Goal: Information Seeking & Learning: Learn about a topic

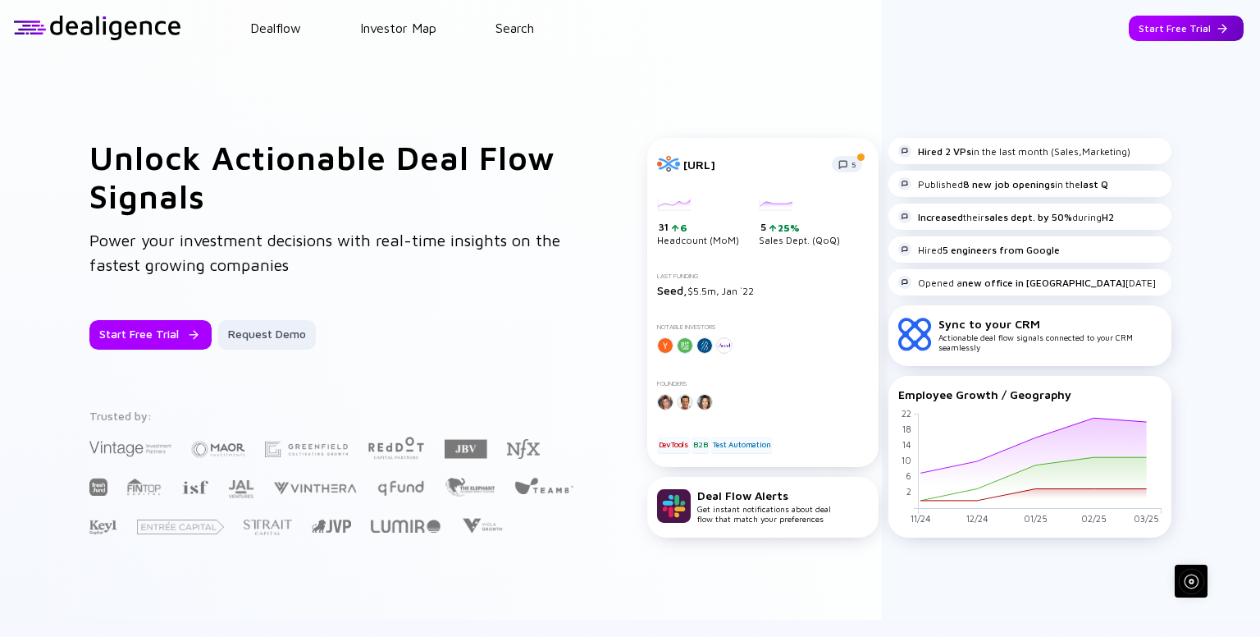
click at [1163, 31] on div "Start Free Trial" at bounding box center [1186, 28] width 115 height 25
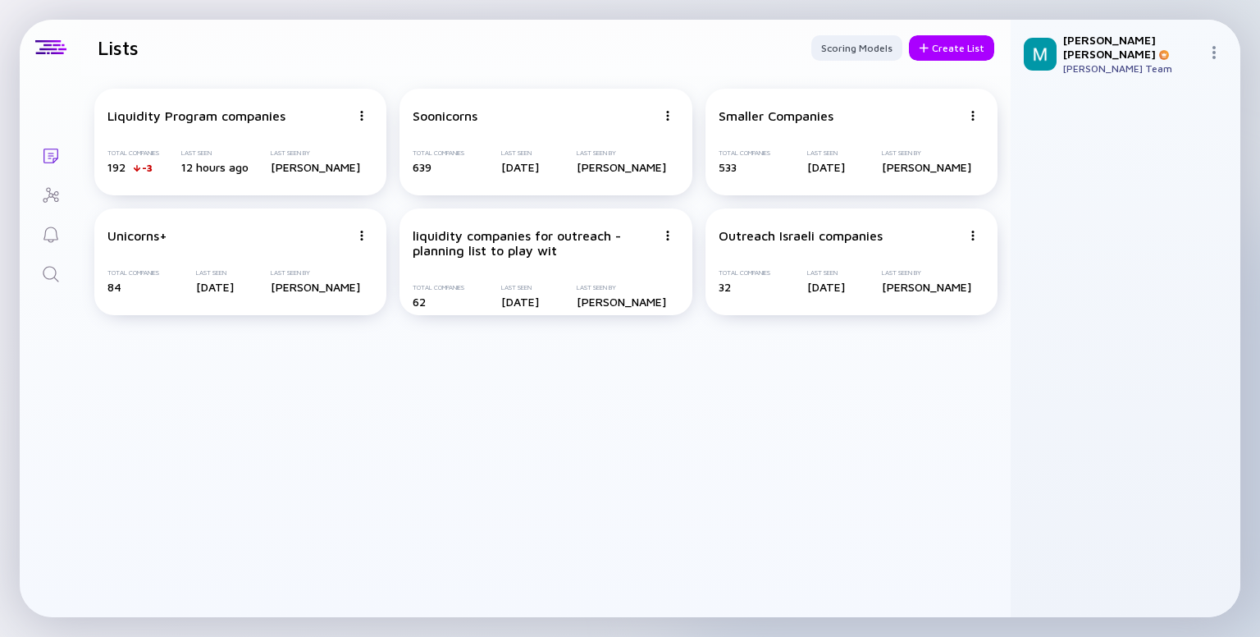
click at [59, 278] on icon "Search" at bounding box center [51, 274] width 20 height 20
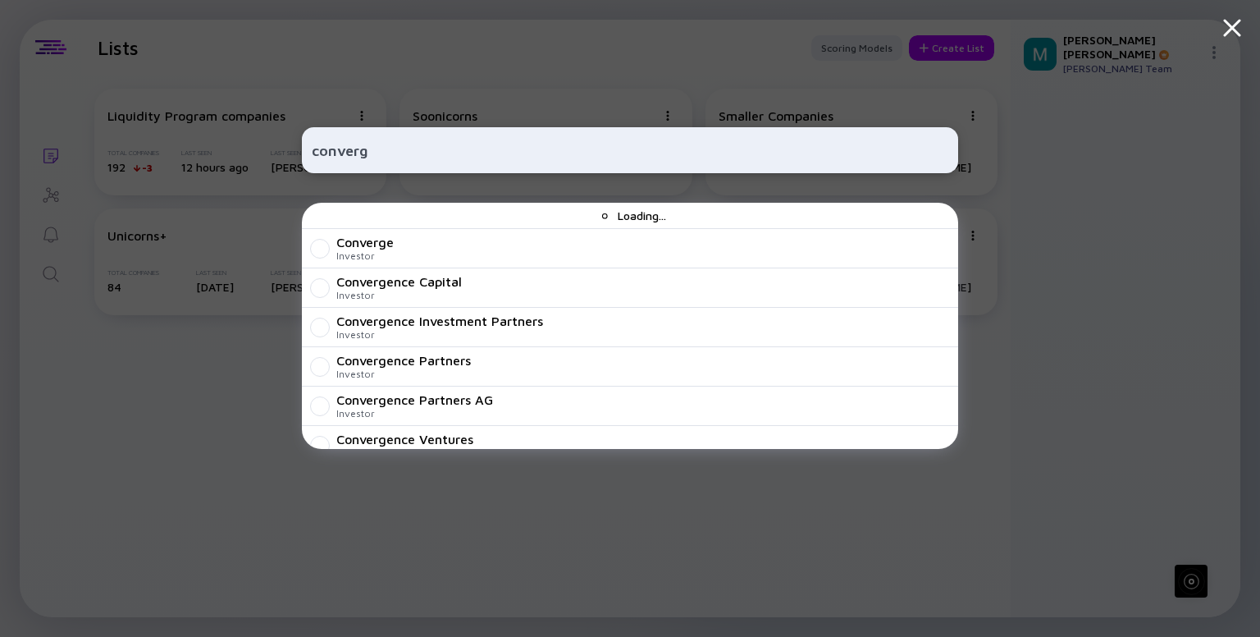
type input "converge"
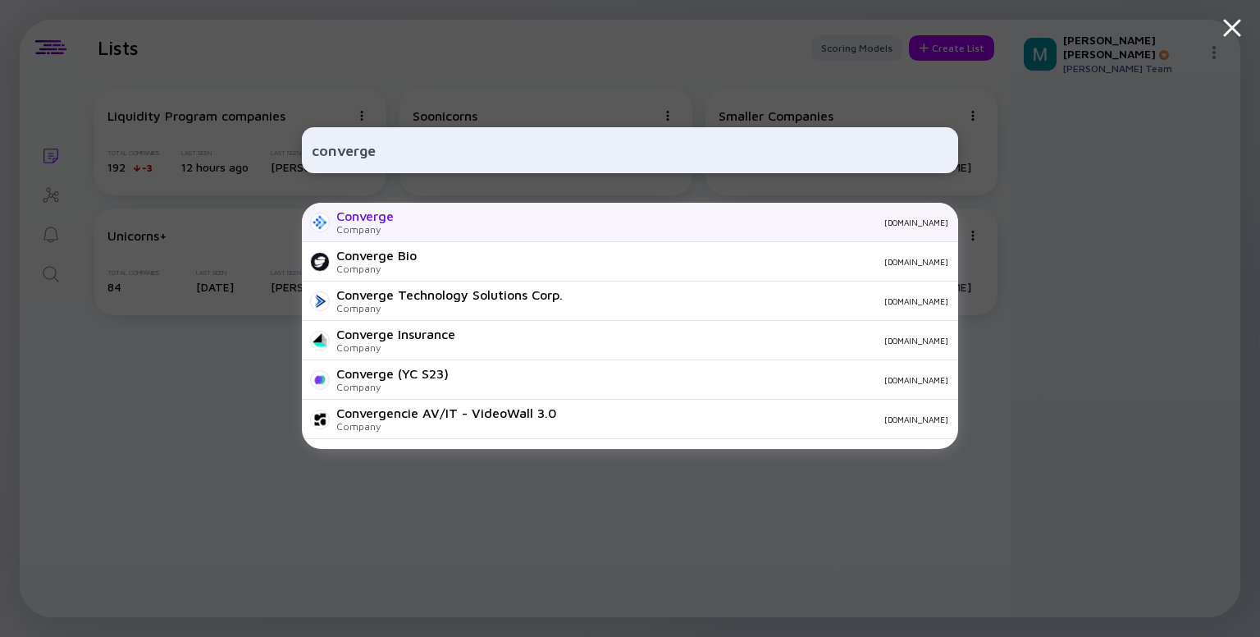
scroll to position [39, 0]
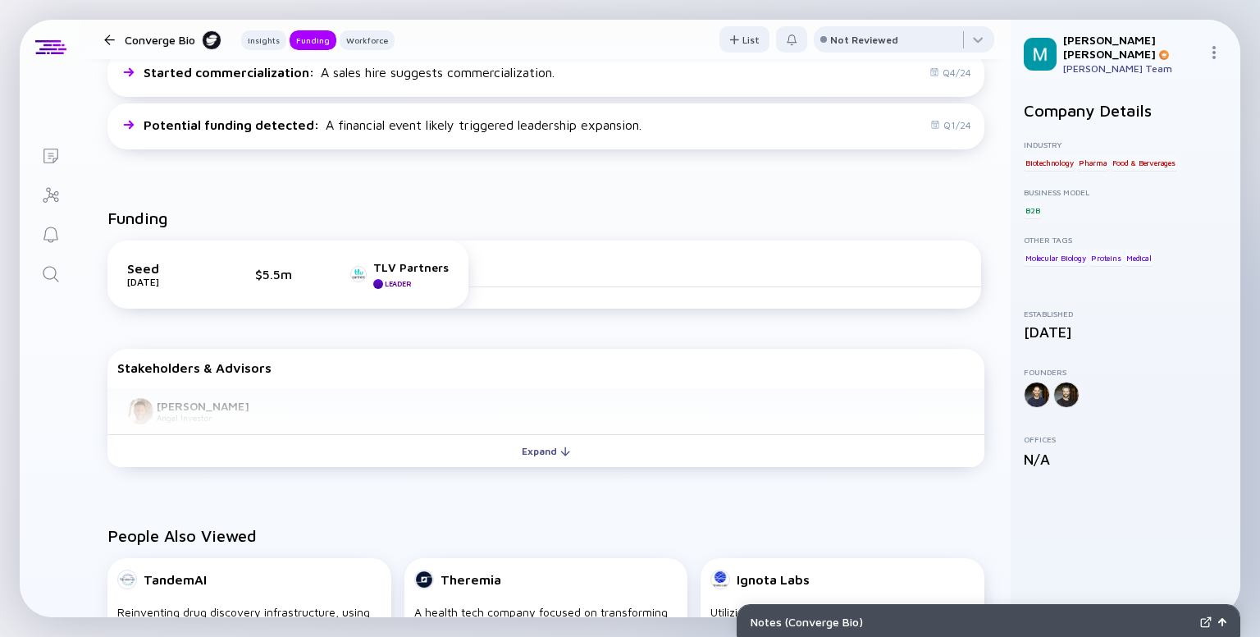
scroll to position [460, 0]
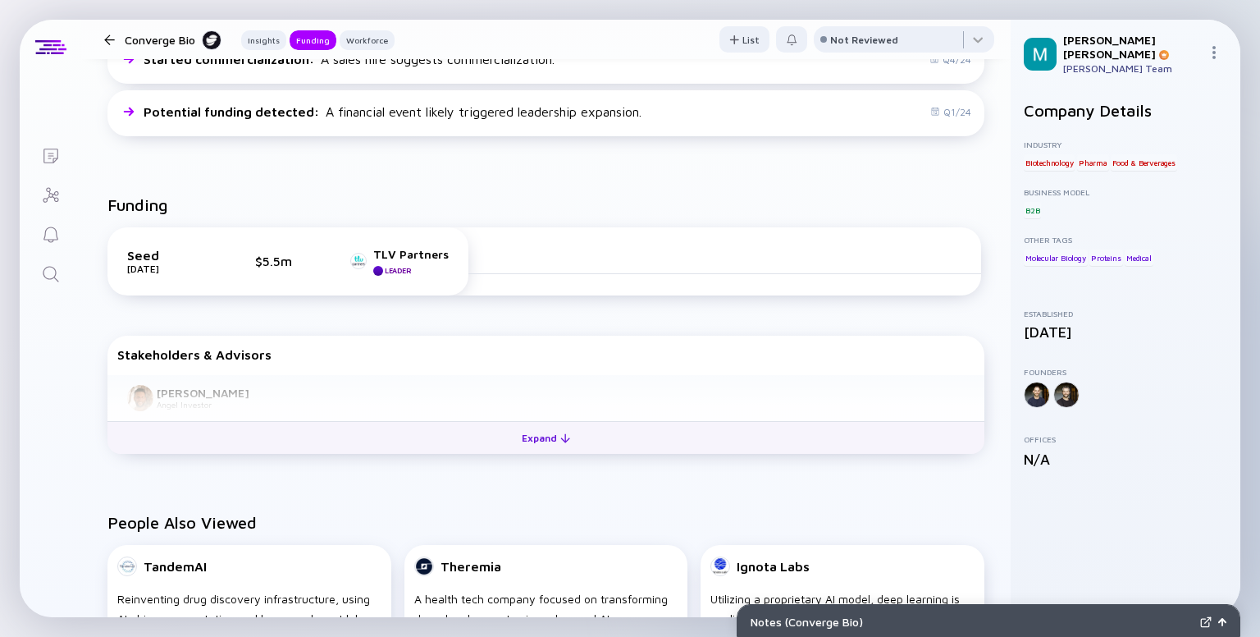
click at [544, 441] on div "Expand" at bounding box center [546, 437] width 68 height 25
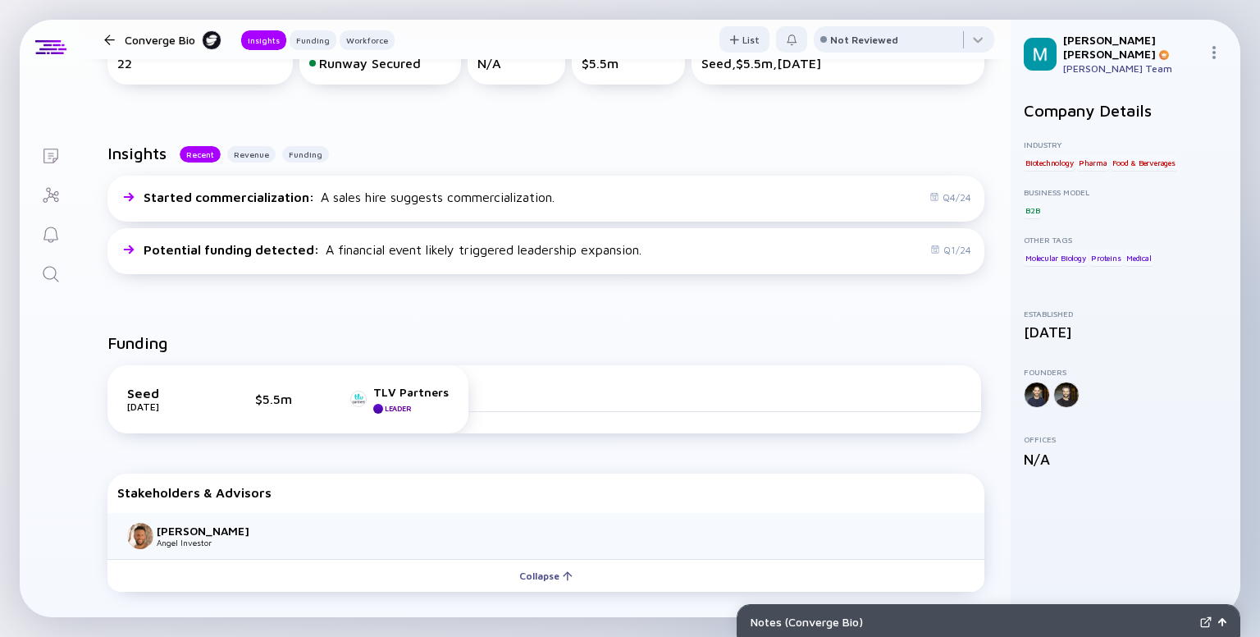
scroll to position [316, 0]
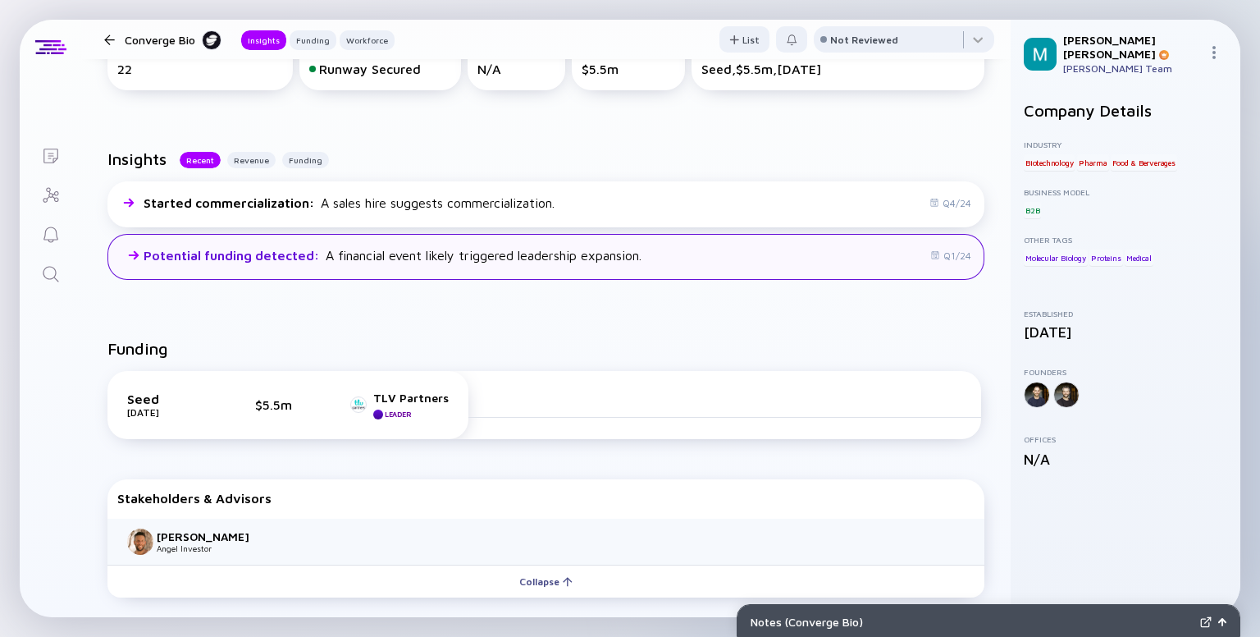
click at [897, 254] on div "Potential funding detected : A financial event likely triggered leadership expa…" at bounding box center [545, 257] width 877 height 46
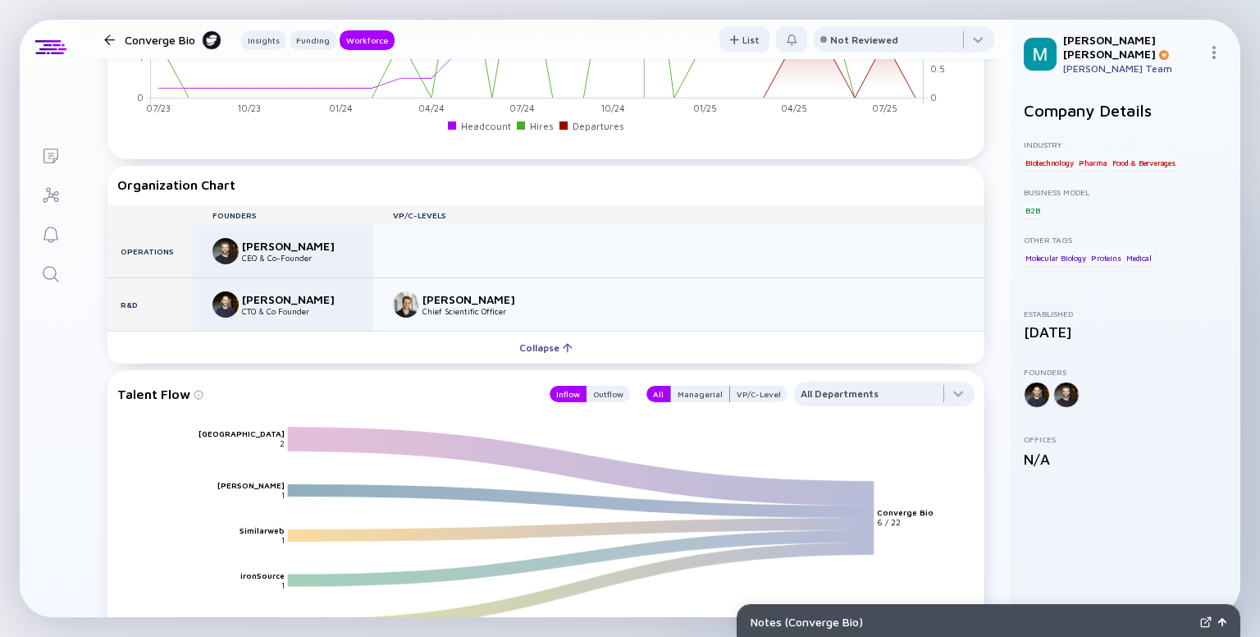
scroll to position [1515, 0]
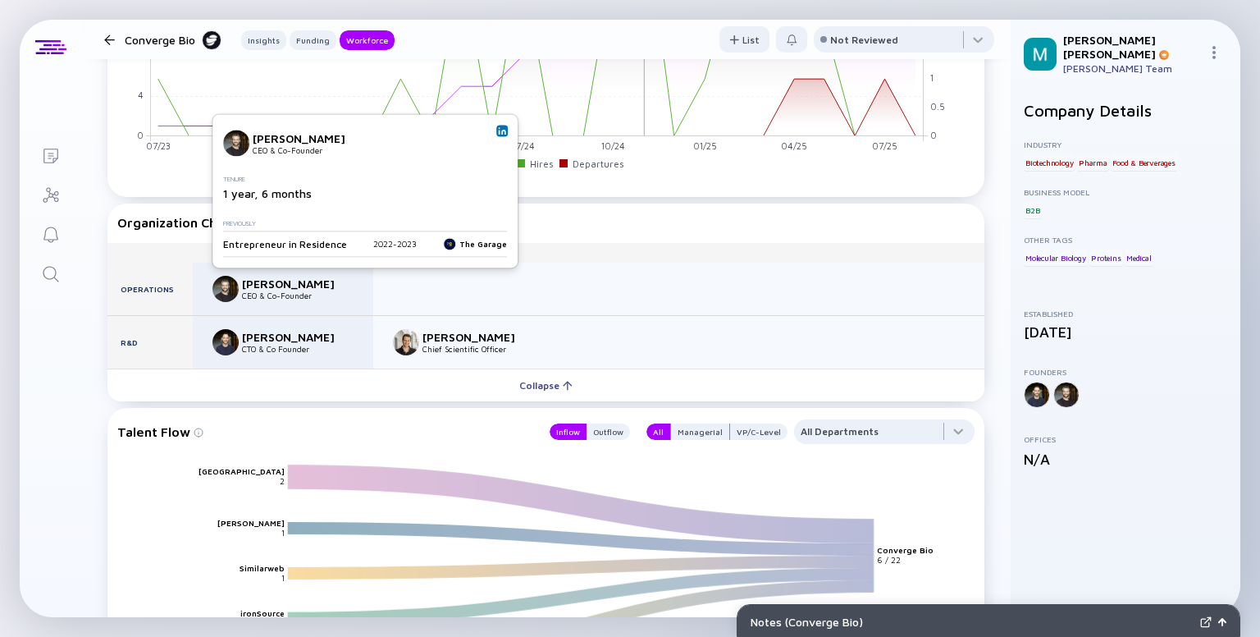
click at [498, 133] on img at bounding box center [502, 130] width 8 height 8
